Goal: Information Seeking & Learning: Learn about a topic

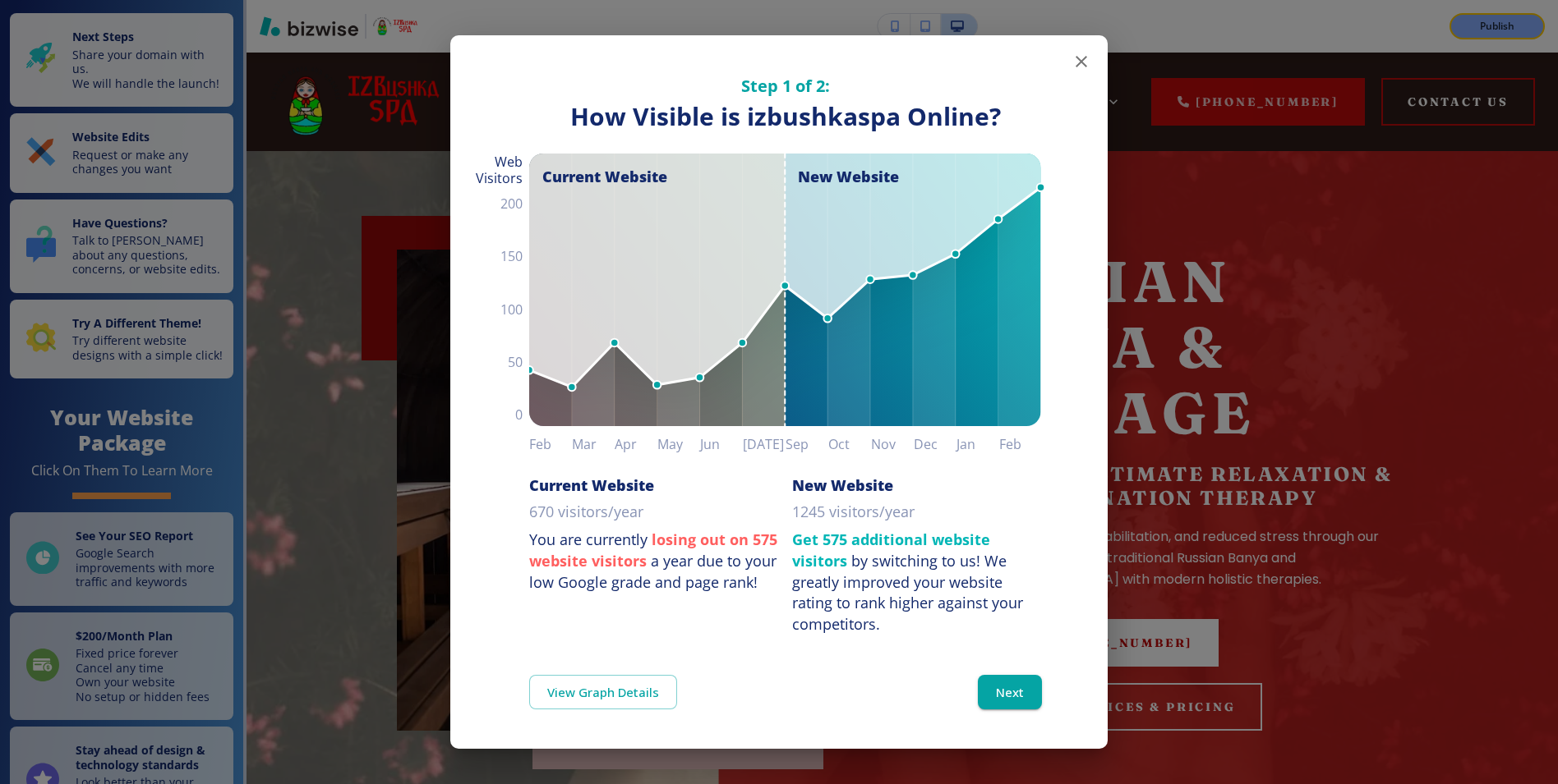
click at [1075, 64] on icon "button" at bounding box center [1082, 62] width 20 height 20
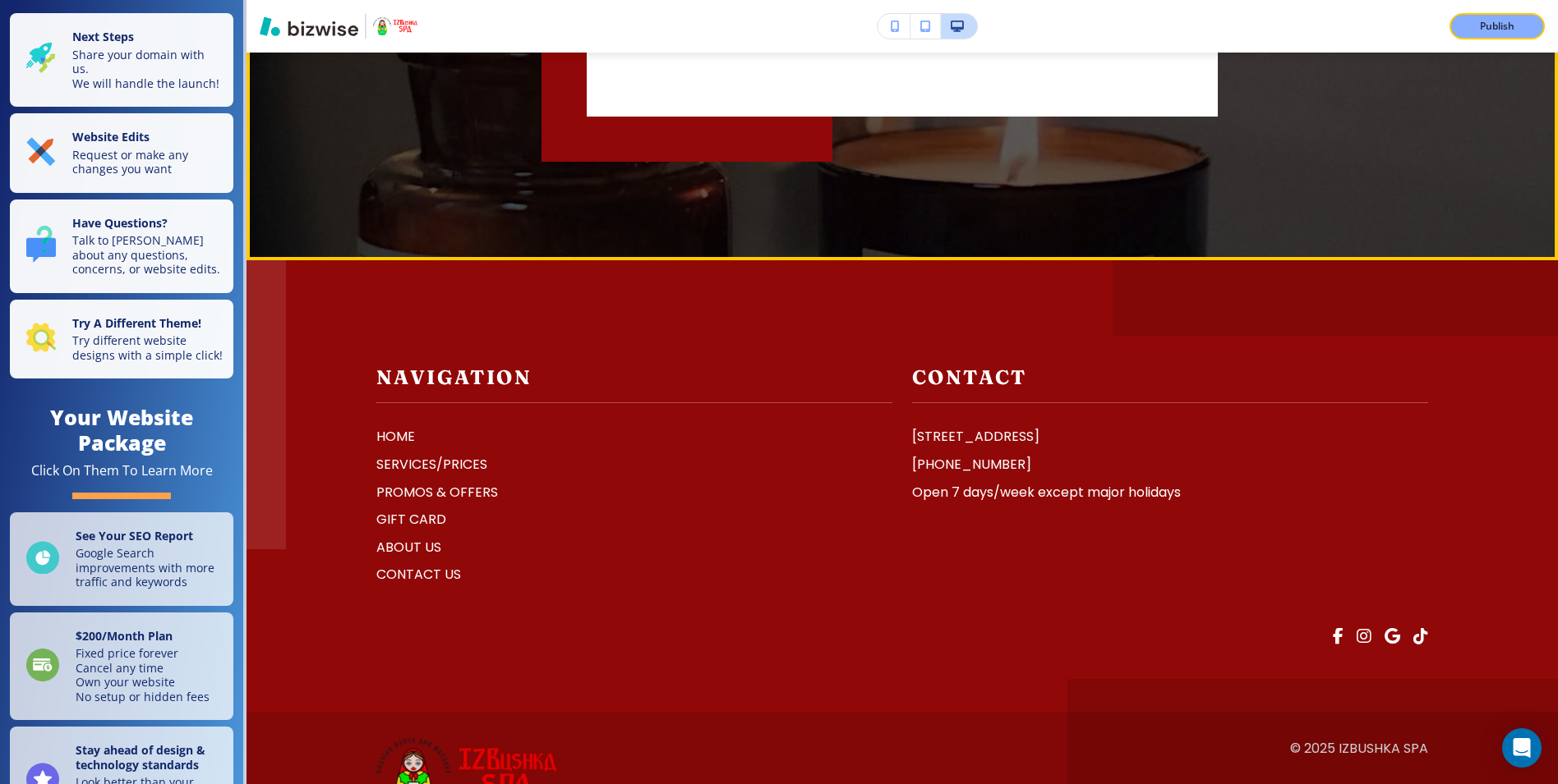
scroll to position [6629, 0]
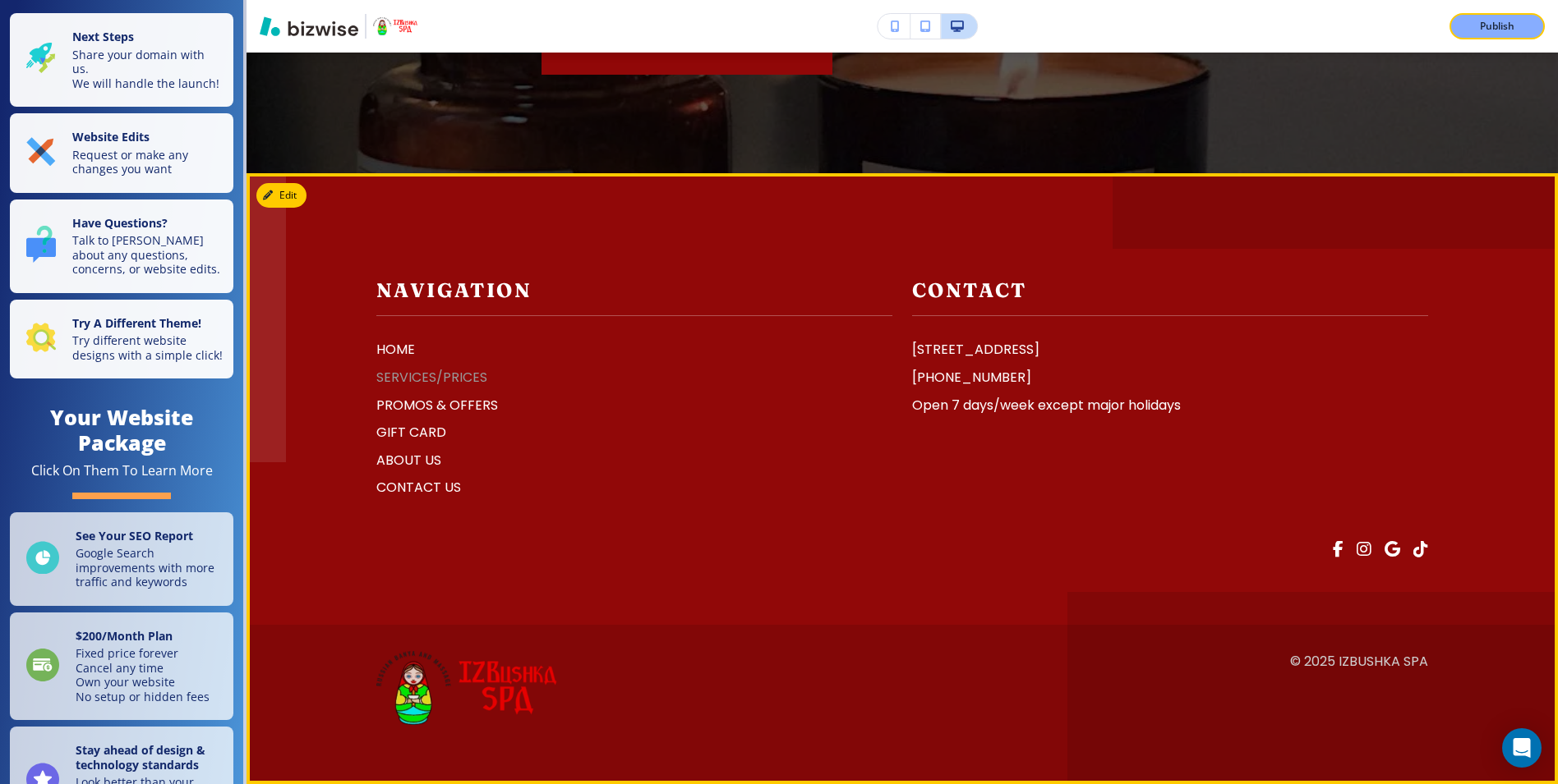
click at [430, 382] on p "SERVICES/PRICES" at bounding box center [634, 378] width 516 height 21
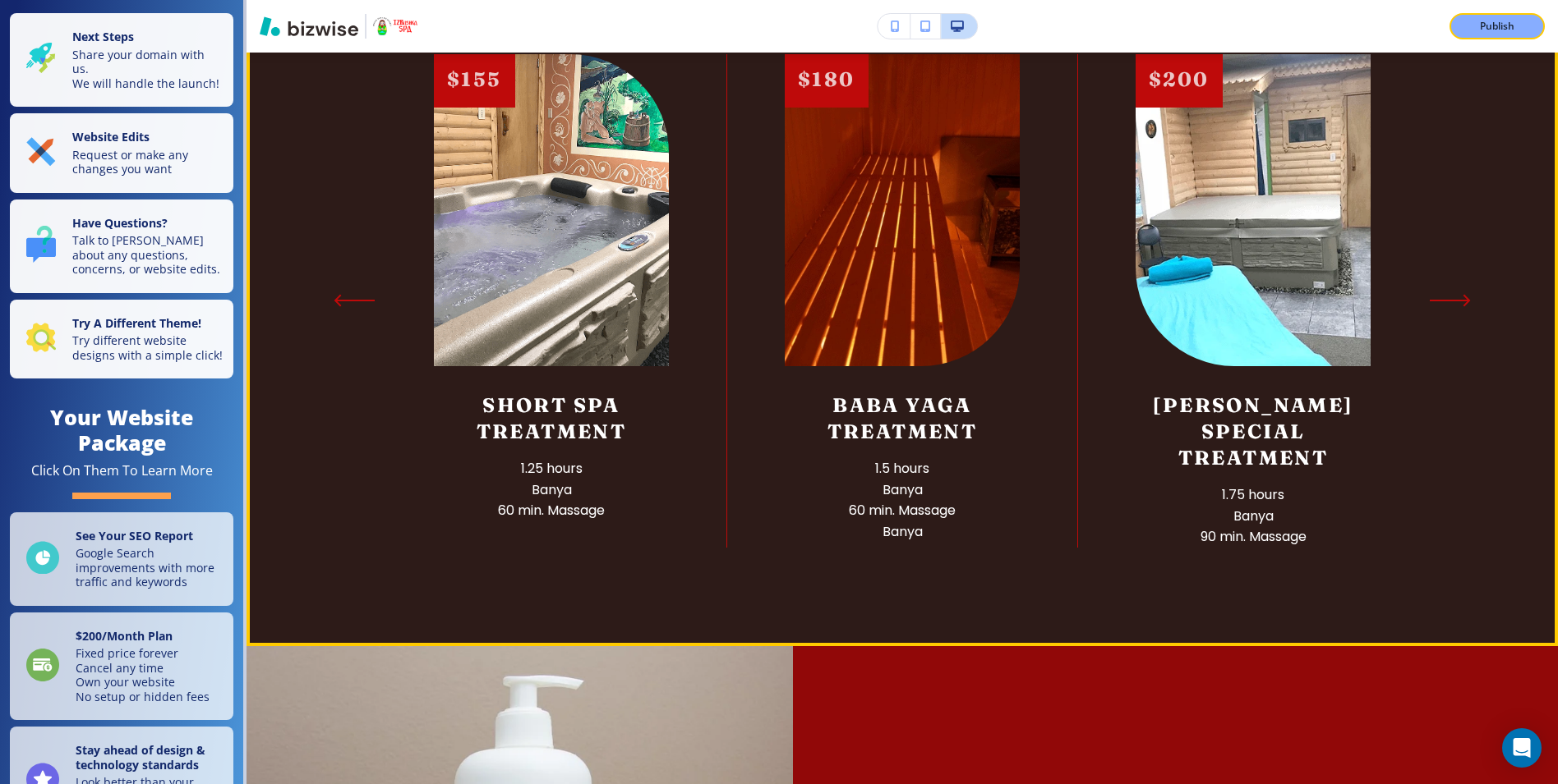
scroll to position [2270, 0]
